Goal: Information Seeking & Learning: Learn about a topic

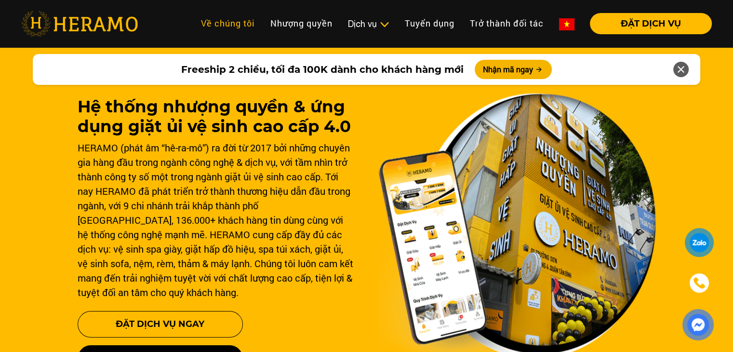
click at [235, 26] on link "Về chúng tôi" at bounding box center [227, 23] width 69 height 21
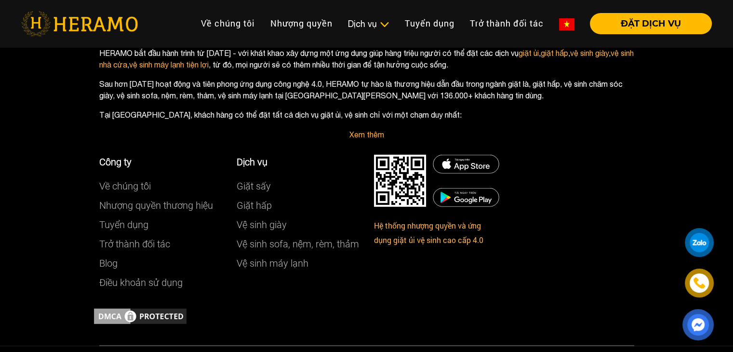
scroll to position [2800, 0]
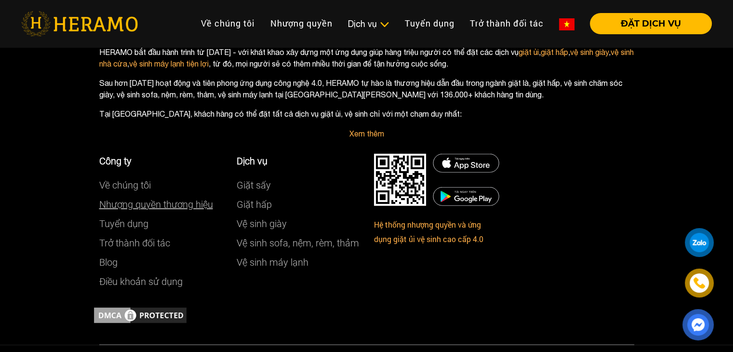
click at [189, 210] on link "Nhượng quyền thương hiệu" at bounding box center [156, 205] width 114 height 12
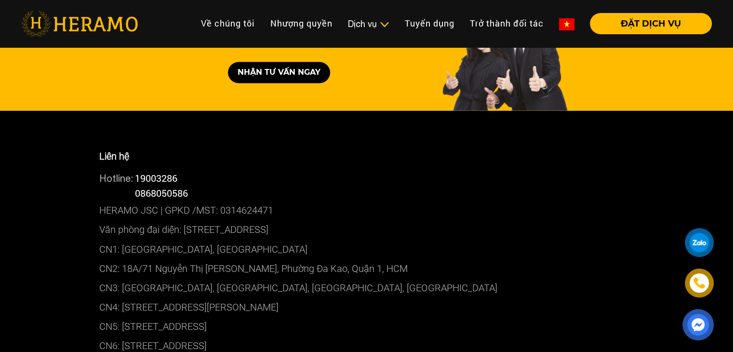
scroll to position [5266, 0]
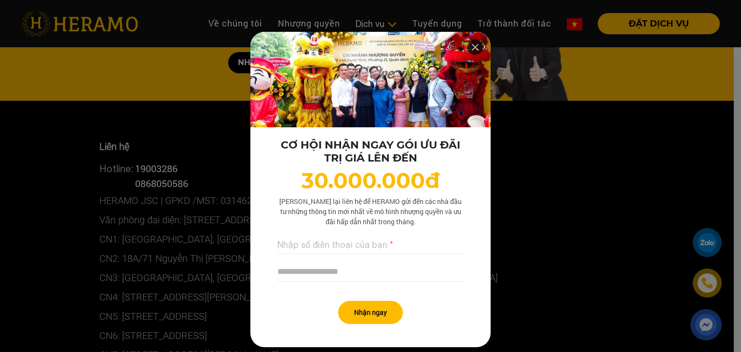
click at [471, 47] on icon at bounding box center [475, 47] width 12 height 17
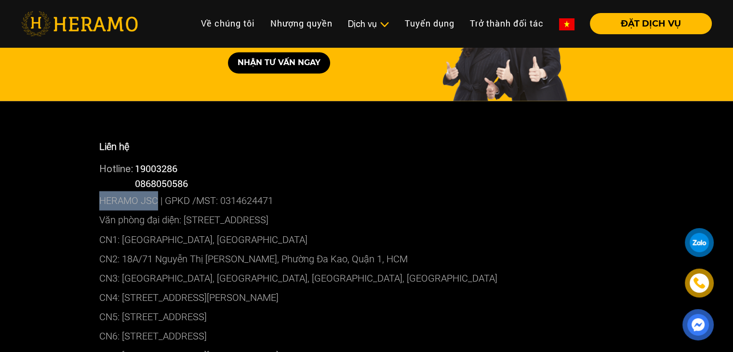
drag, startPoint x: 100, startPoint y: 141, endPoint x: 158, endPoint y: 139, distance: 57.9
click at [158, 191] on p "HERAMO JSC | GPKD /MST: 0314624471" at bounding box center [366, 200] width 535 height 19
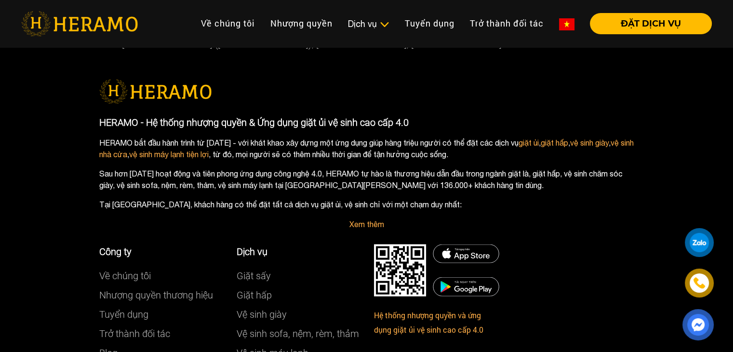
scroll to position [5537, 0]
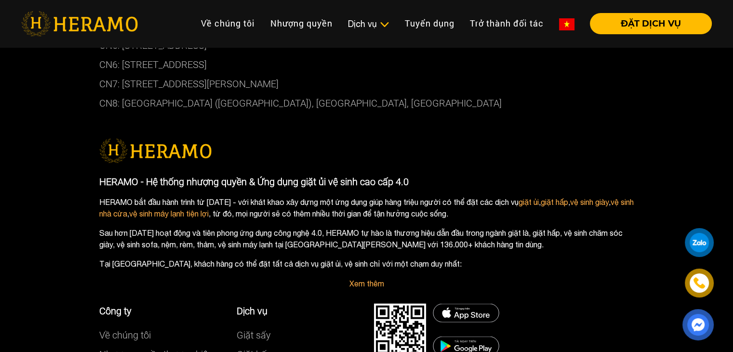
drag, startPoint x: 95, startPoint y: 115, endPoint x: 406, endPoint y: 119, distance: 311.5
click at [406, 175] on div "HERAMO - Hệ thống nhượng quyền & Ứng dụng giặt ủi vệ sinh cao cấp 4.0 HERAMO bắ…" at bounding box center [367, 232] width 550 height 115
copy p "HERAMO - Hệ thống nhượng quyền & Ứng dụng giặt ủi vệ sinh cao cấp 4.0"
